Goal: Transaction & Acquisition: Purchase product/service

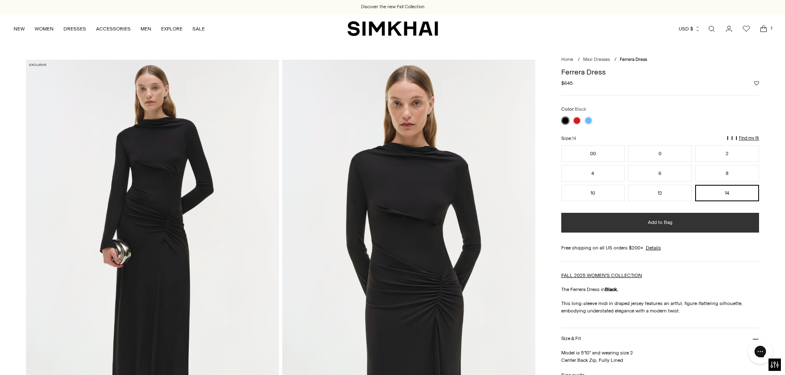
click at [657, 225] on span "Add to Bag" at bounding box center [659, 222] width 25 height 7
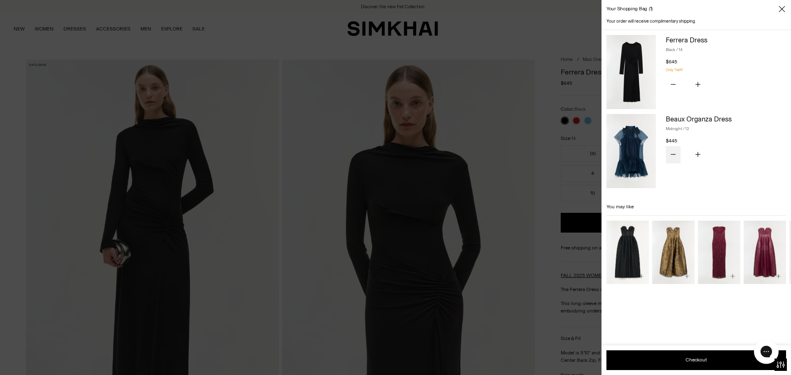
click at [676, 154] on button "Subtract product quantity" at bounding box center [672, 154] width 15 height 17
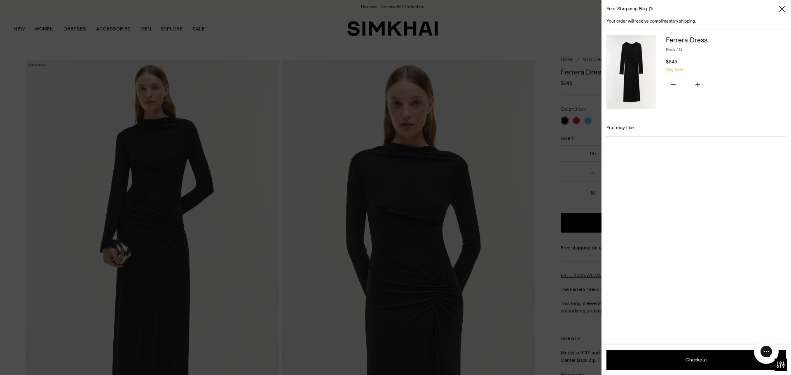
click at [672, 357] on div "Subtotal $645 Taxes and shipping calculated at checkout Checkout Checkout" at bounding box center [695, 361] width 189 height 30
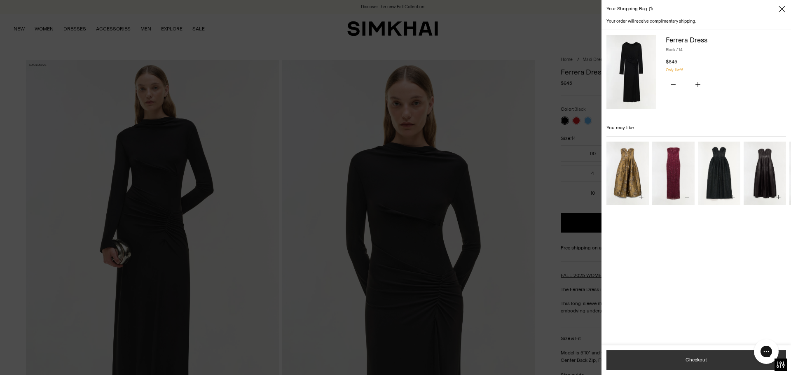
click at [673, 362] on button "Checkout" at bounding box center [696, 360] width 180 height 20
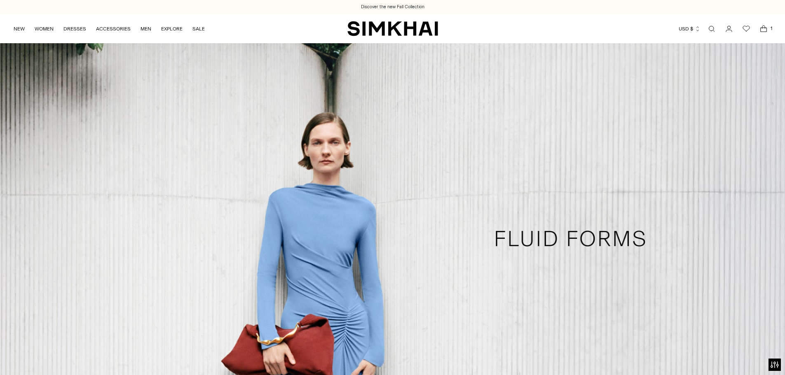
click at [726, 31] on icon "Go to the account page" at bounding box center [729, 29] width 12 height 8
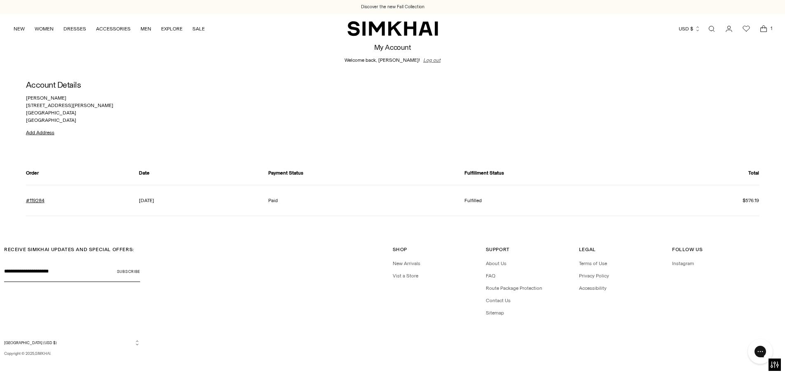
click at [427, 61] on link "Log out" at bounding box center [431, 59] width 17 height 7
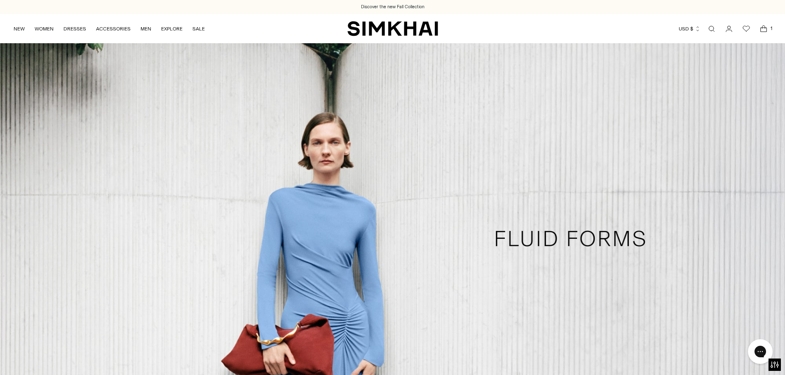
click at [727, 28] on icon "Go to the account page" at bounding box center [729, 29] width 12 height 8
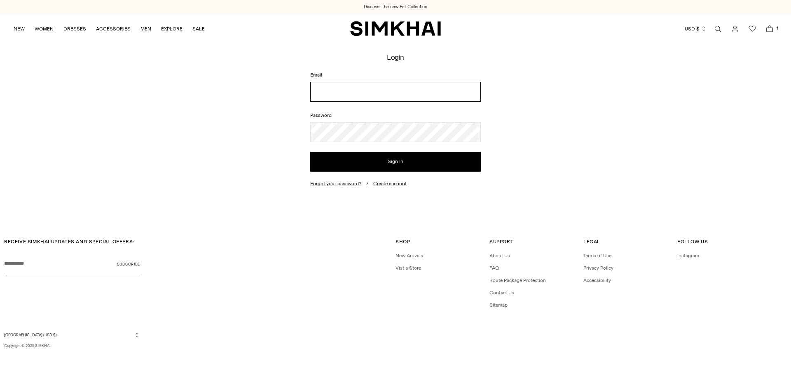
type input "**********"
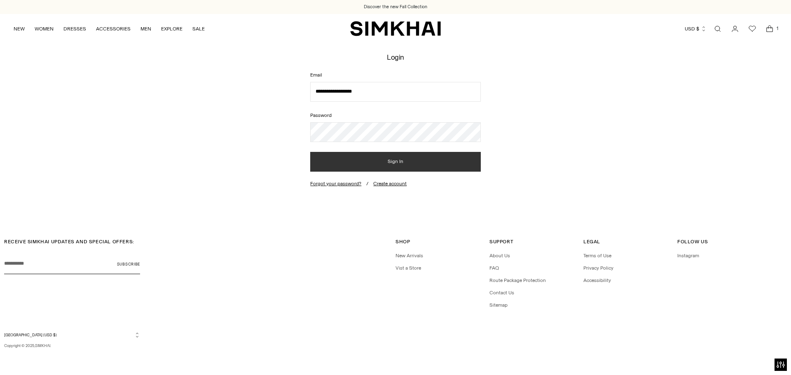
click at [385, 160] on button "Sign In" at bounding box center [395, 162] width 170 height 20
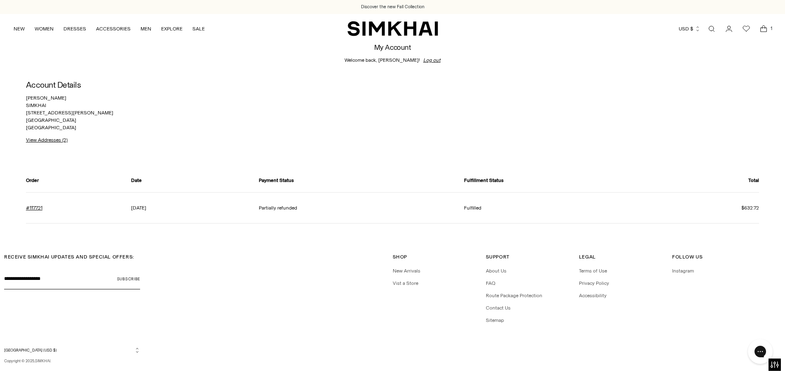
click at [761, 31] on icon "Open cart modal" at bounding box center [763, 29] width 12 height 8
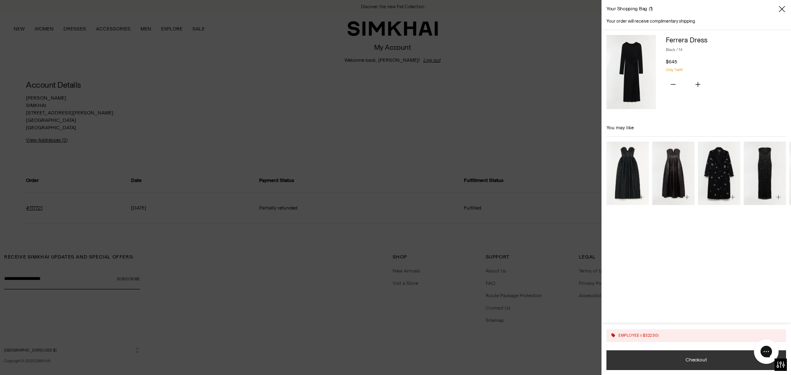
click at [660, 360] on button "Checkout" at bounding box center [696, 360] width 180 height 20
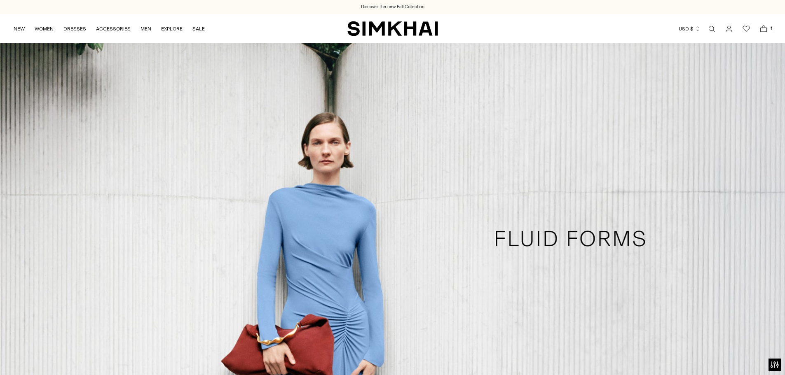
click at [770, 27] on span "1" at bounding box center [770, 28] width 7 height 7
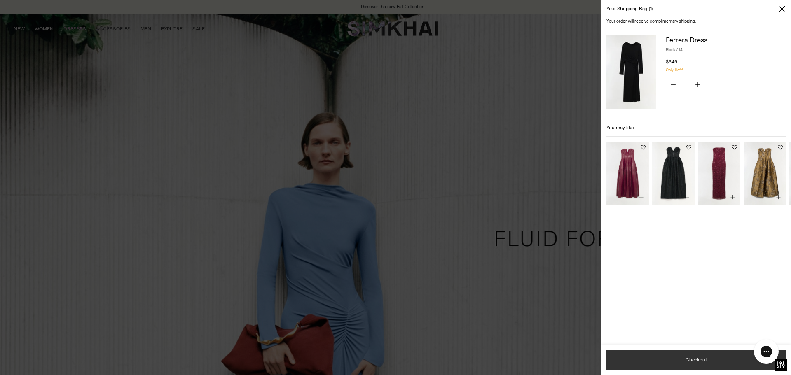
click at [673, 360] on button "Checkout" at bounding box center [696, 360] width 180 height 20
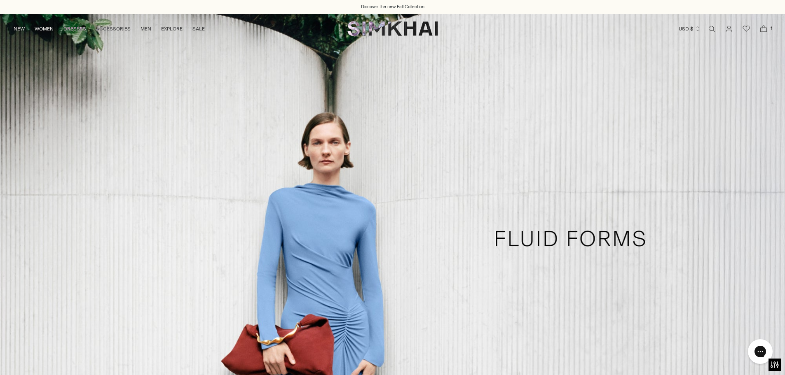
click at [766, 30] on icon "Open cart modal" at bounding box center [763, 29] width 12 height 8
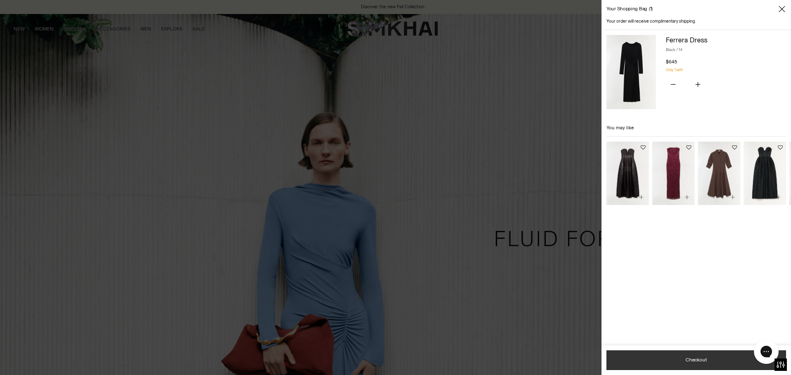
click at [665, 364] on div "Subtotal $645 Taxes and shipping calculated at checkout Checkout" at bounding box center [695, 361] width 189 height 30
click at [709, 359] on button "Checkout" at bounding box center [696, 360] width 180 height 20
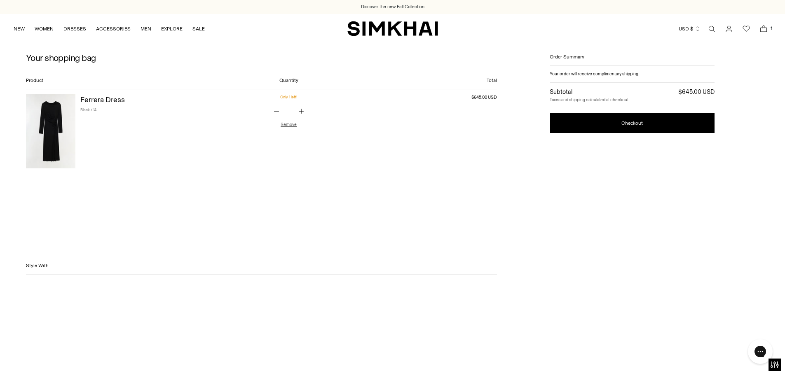
click at [551, 172] on shopify-google-pay-button at bounding box center [549, 169] width 1 height 6
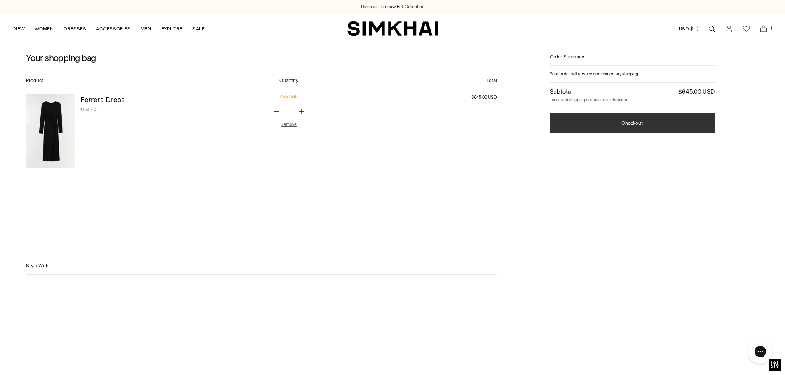
click at [619, 117] on button "Checkout" at bounding box center [631, 123] width 165 height 20
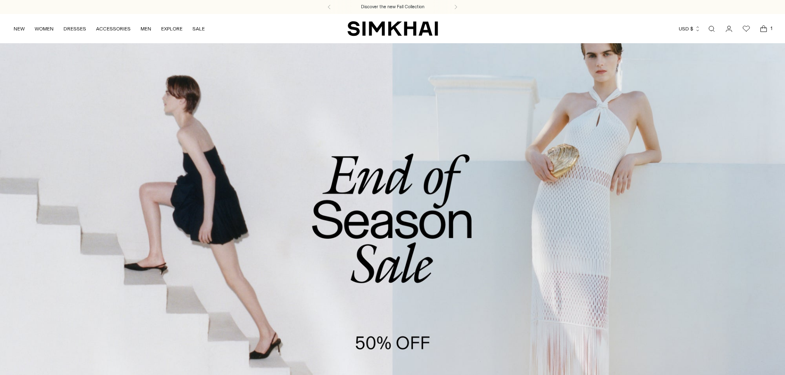
click at [745, 30] on icon "Wishlist" at bounding box center [746, 29] width 10 height 10
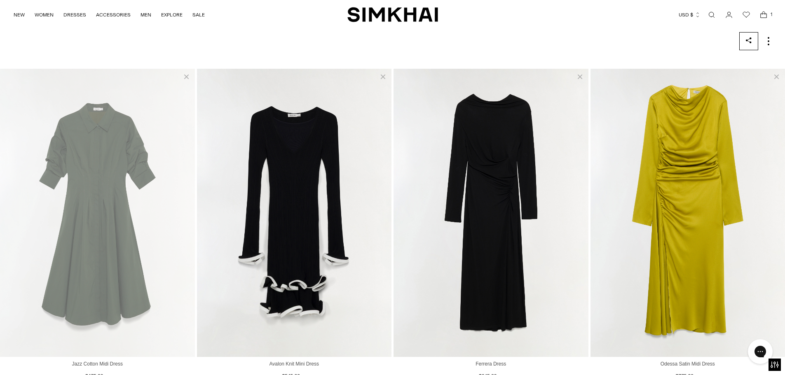
scroll to position [124, 0]
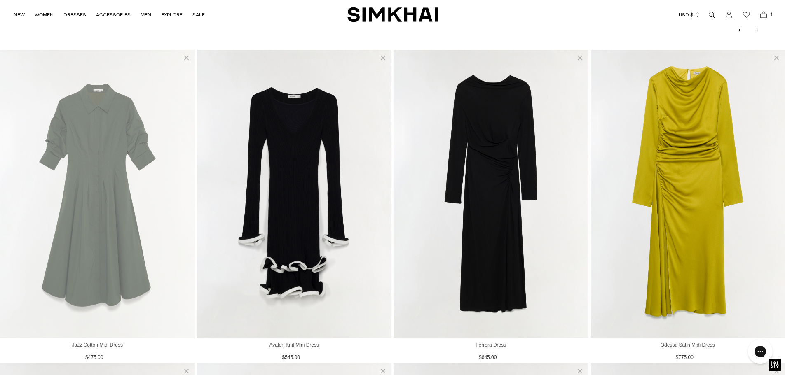
click at [129, 172] on img "View Jazz Cotton Midi Dress" at bounding box center [97, 194] width 195 height 288
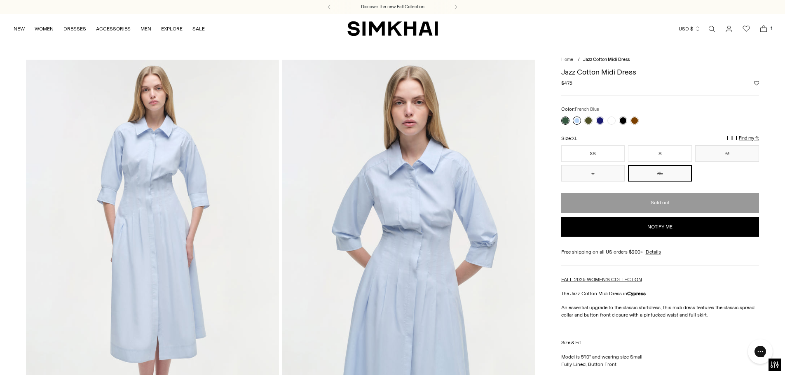
click at [577, 121] on link at bounding box center [576, 121] width 8 height 8
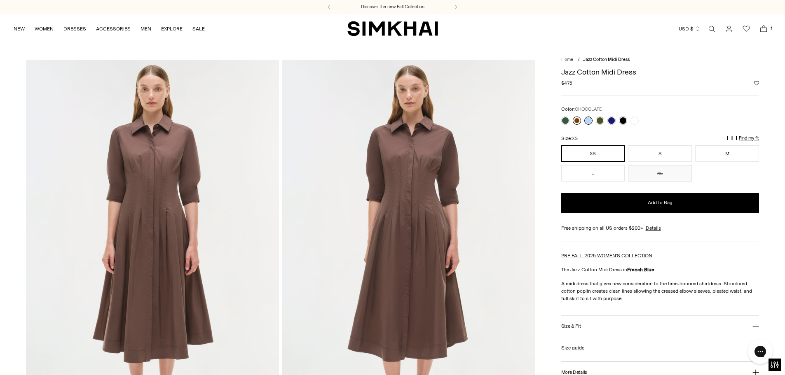
click at [576, 121] on link at bounding box center [576, 121] width 8 height 8
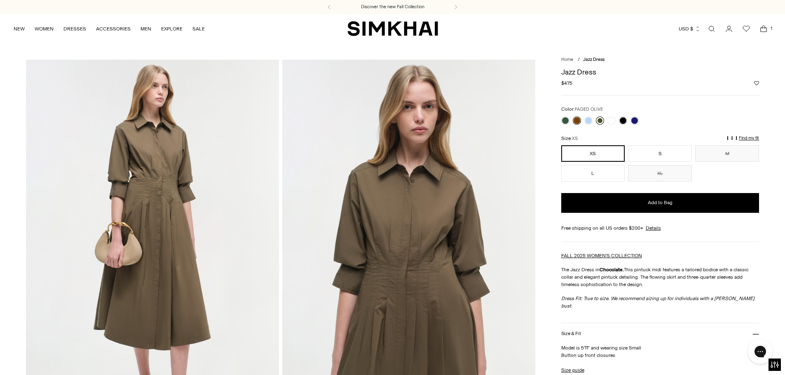
click at [600, 118] on link at bounding box center [599, 121] width 8 height 8
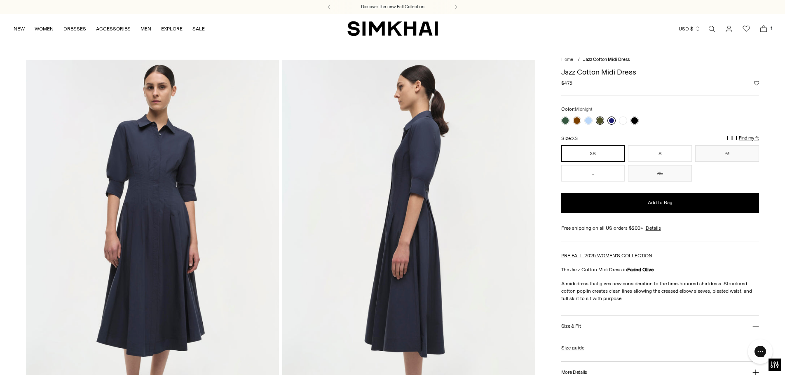
click at [612, 120] on link at bounding box center [611, 121] width 8 height 8
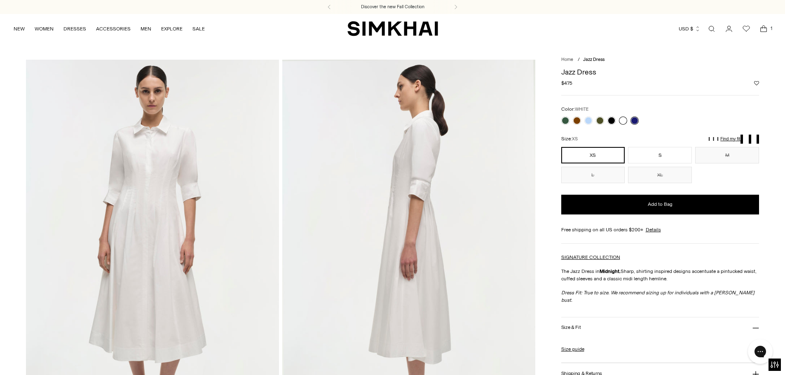
click at [625, 120] on link at bounding box center [623, 121] width 8 height 8
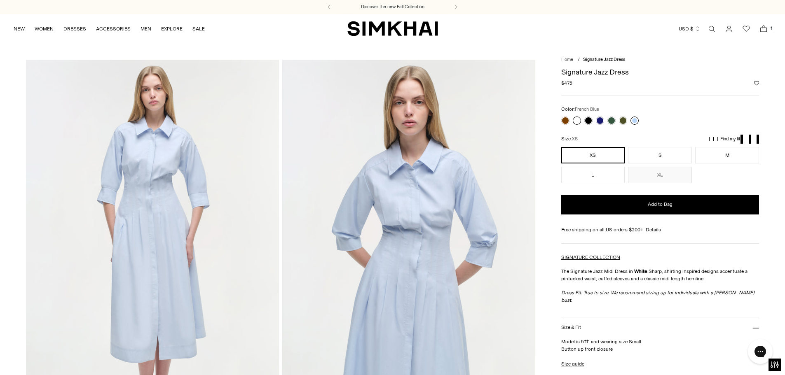
click at [635, 122] on link at bounding box center [634, 121] width 8 height 8
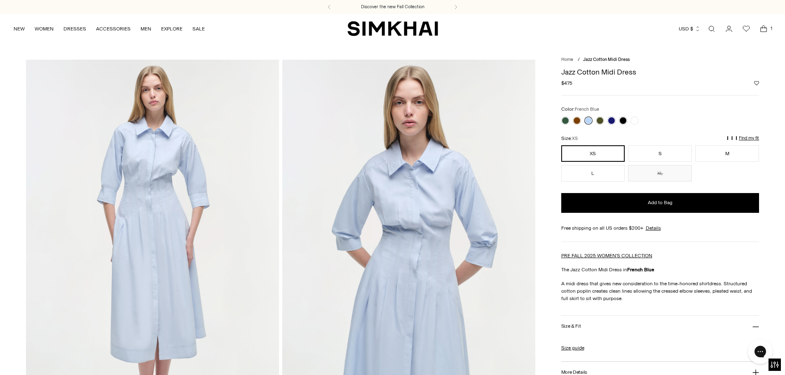
click at [388, 32] on img "SIMKHAI" at bounding box center [392, 29] width 91 height 16
